Goal: Check status: Check status

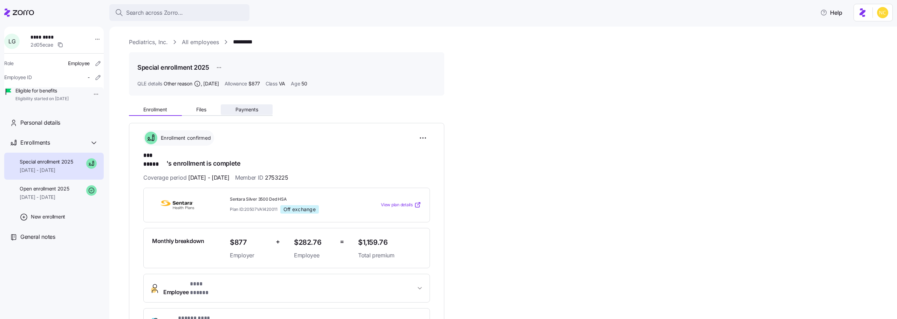
click at [240, 111] on span "Payments" at bounding box center [246, 109] width 23 height 5
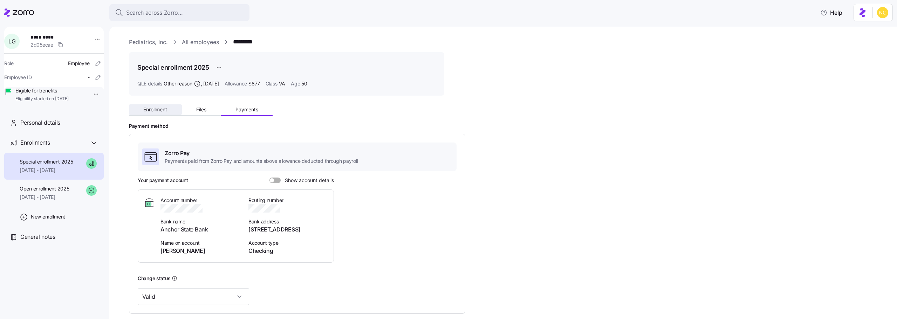
click at [150, 107] on span "Enrollment" at bounding box center [155, 109] width 24 height 5
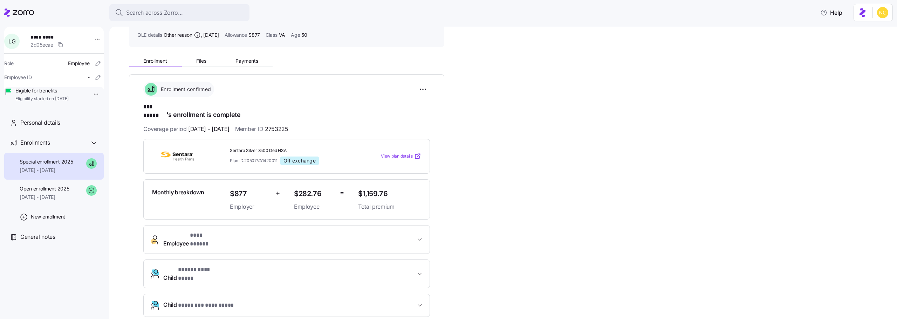
scroll to position [14, 0]
